Goal: Use online tool/utility: Use online tool/utility

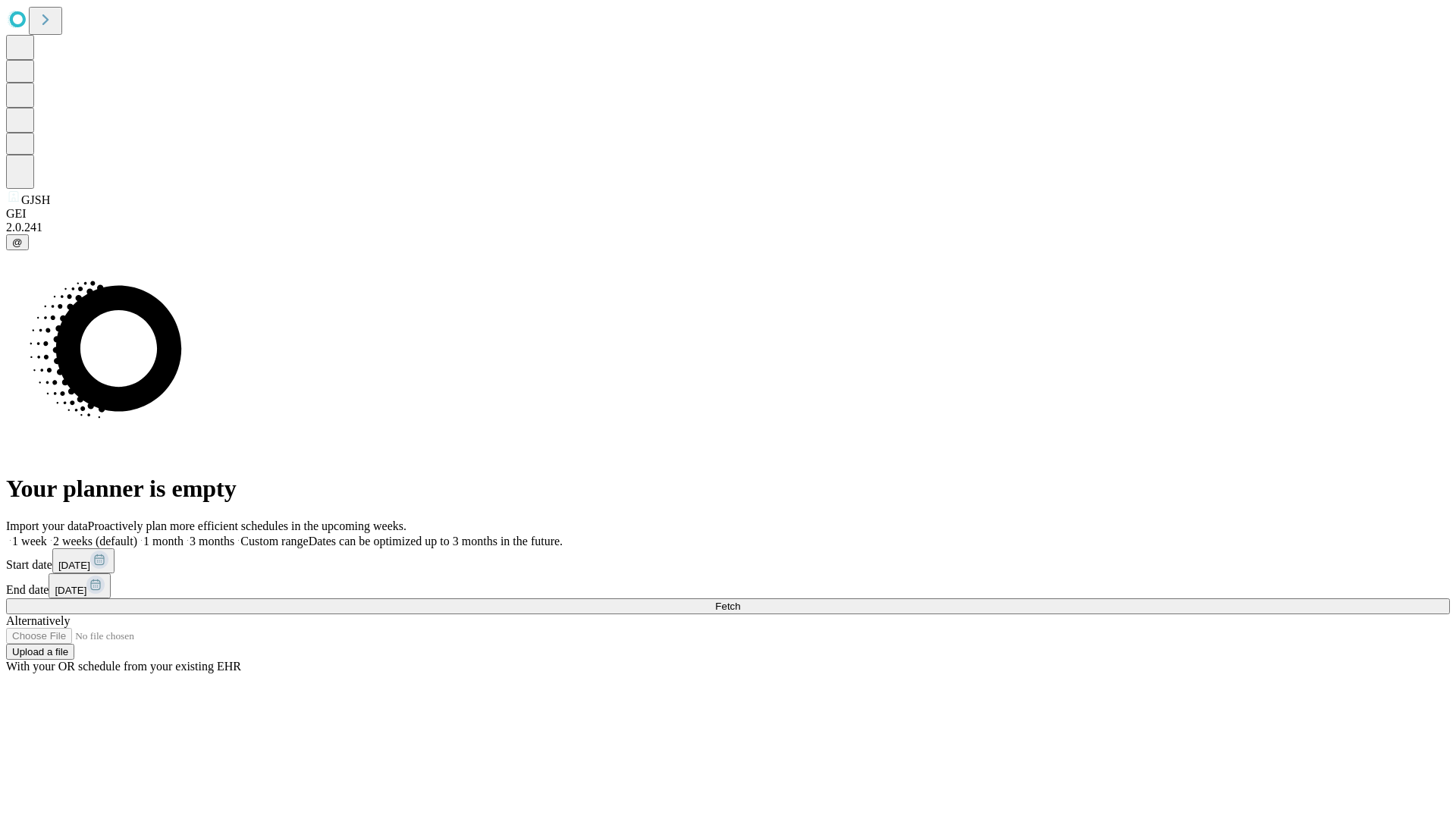
click at [740, 601] on span "Fetch" at bounding box center [727, 606] width 25 height 11
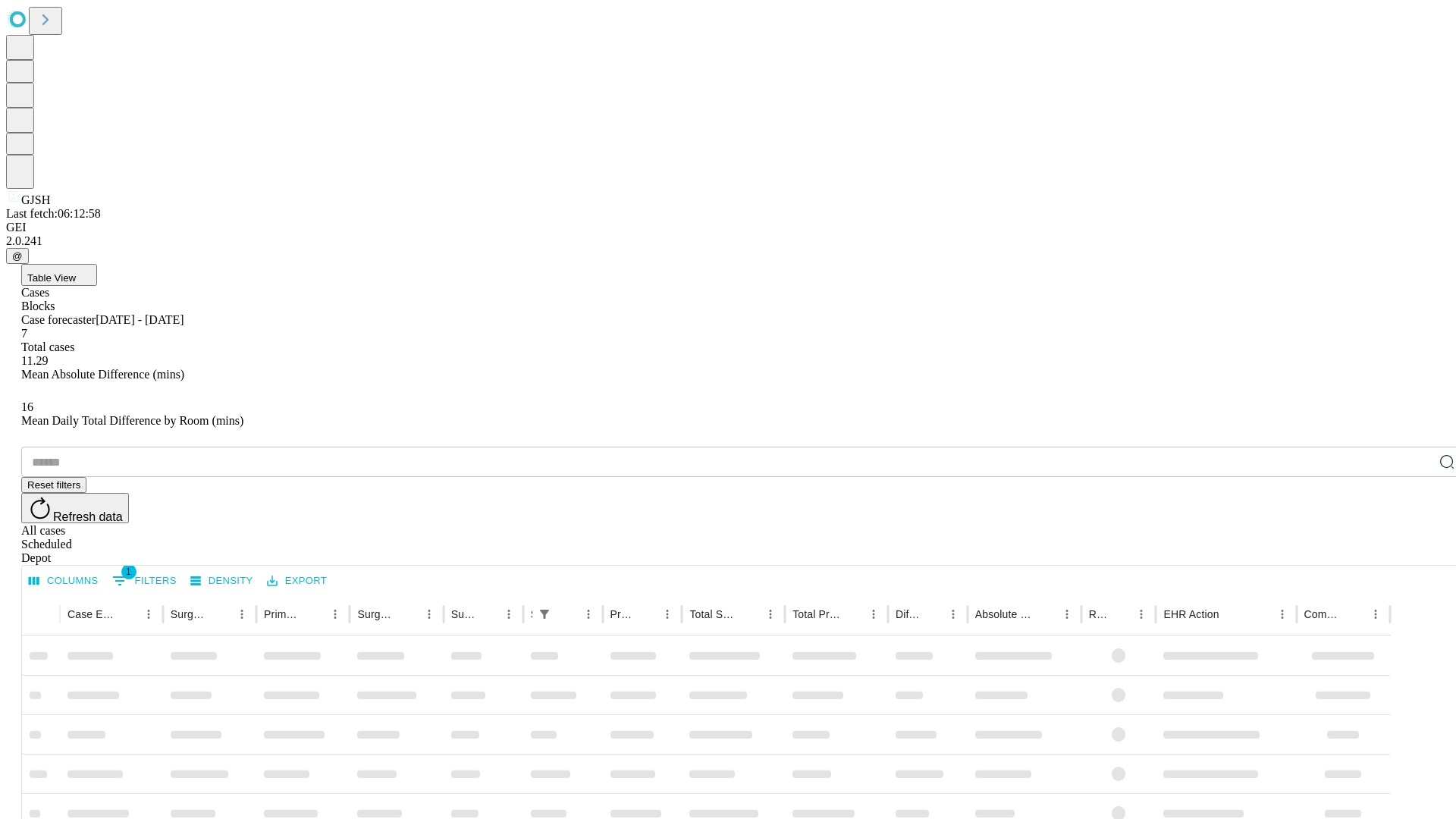
click at [76, 272] on span "Table View" at bounding box center [51, 278] width 49 height 11
